Goal: Transaction & Acquisition: Book appointment/travel/reservation

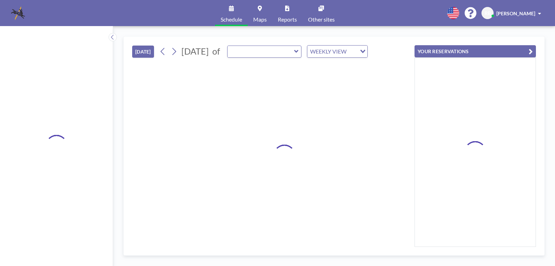
type input "[PERSON_NAME] Room"
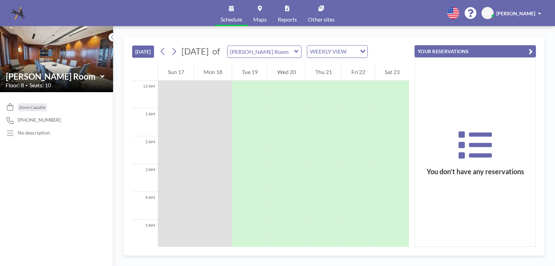
scroll to position [417, 0]
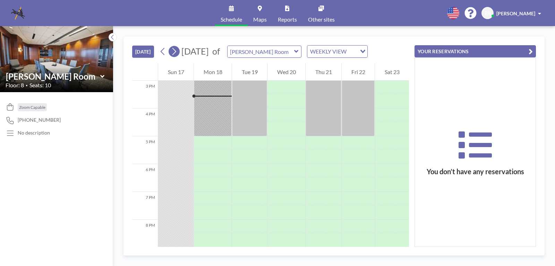
click at [176, 51] on icon at bounding box center [175, 51] width 4 height 7
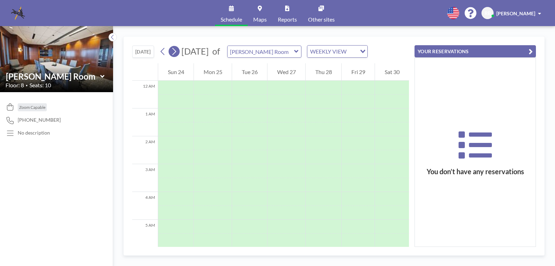
scroll to position [208, 0]
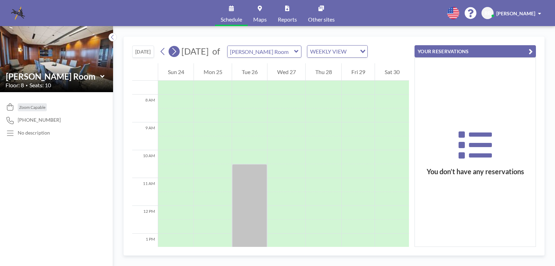
click at [176, 51] on icon at bounding box center [175, 51] width 4 height 7
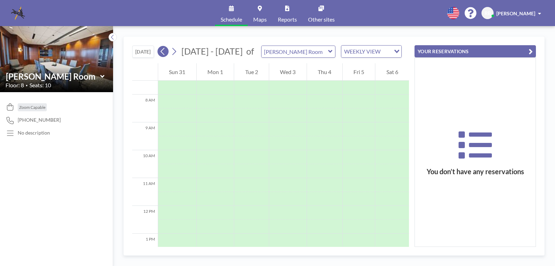
click at [166, 50] on icon at bounding box center [163, 51] width 7 height 10
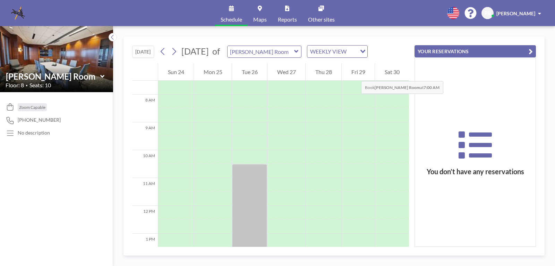
click at [354, 74] on div "Fri 29" at bounding box center [358, 71] width 33 height 17
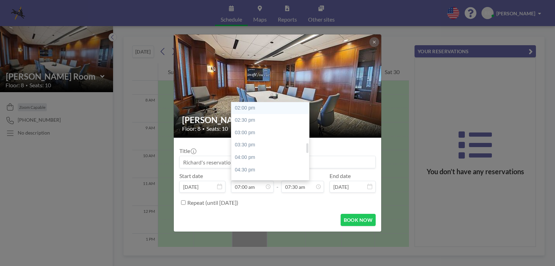
scroll to position [312, 0]
click at [251, 152] on div "02:30 pm" at bounding box center [272, 155] width 81 height 12
type input "02:30 pm"
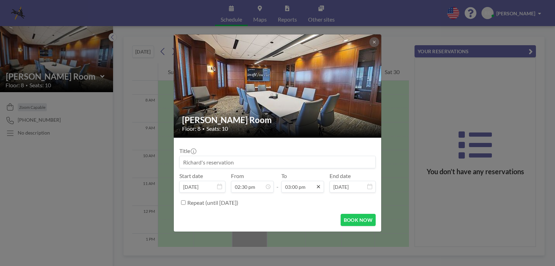
scroll to position [371, 0]
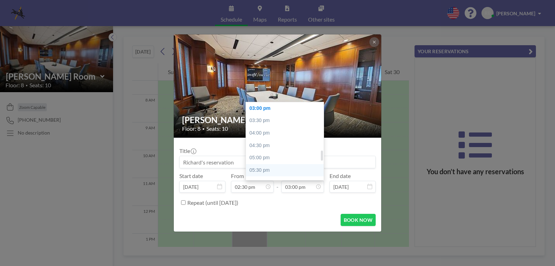
click at [256, 168] on div "05:30 pm" at bounding box center [286, 170] width 81 height 12
type input "05:30 pm"
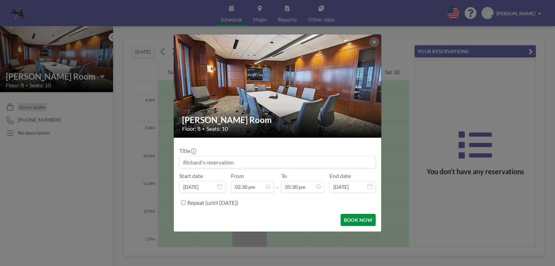
click at [357, 218] on button "BOOK NOW" at bounding box center [358, 220] width 35 height 12
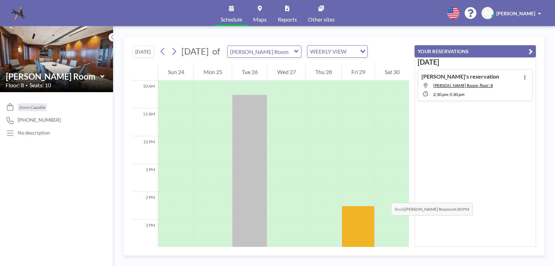
scroll to position [347, 0]
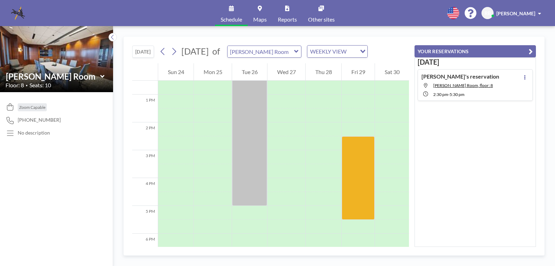
click at [473, 172] on div "[DATE] [PERSON_NAME]'s reservation [PERSON_NAME][GEOGRAPHIC_DATA], floor: 8 2:3…" at bounding box center [476, 151] width 122 height 189
